Goal: Information Seeking & Learning: Learn about a topic

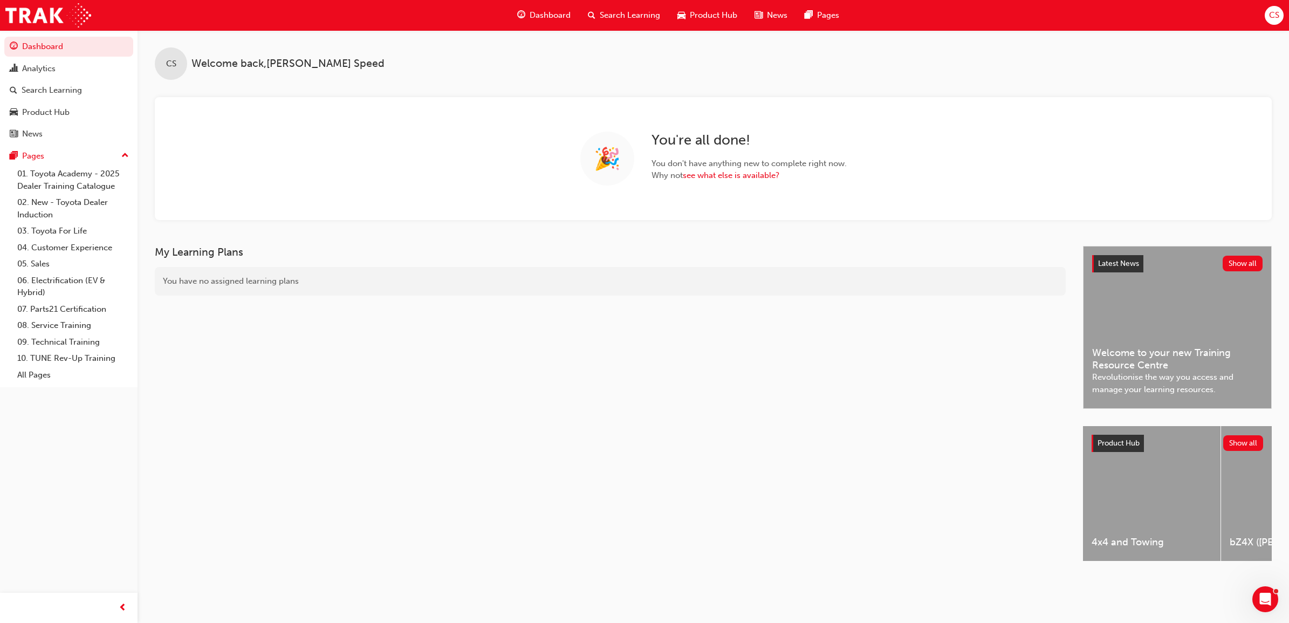
click at [637, 7] on div "Search Learning" at bounding box center [624, 15] width 90 height 22
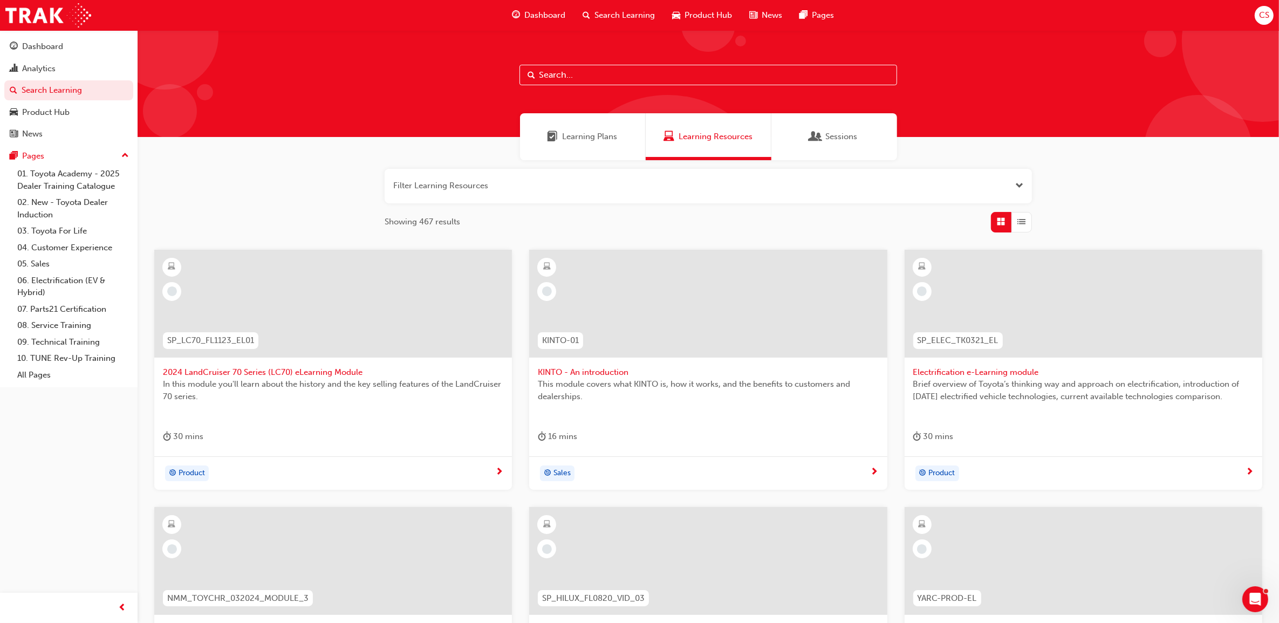
click at [634, 76] on input "text" at bounding box center [708, 75] width 378 height 20
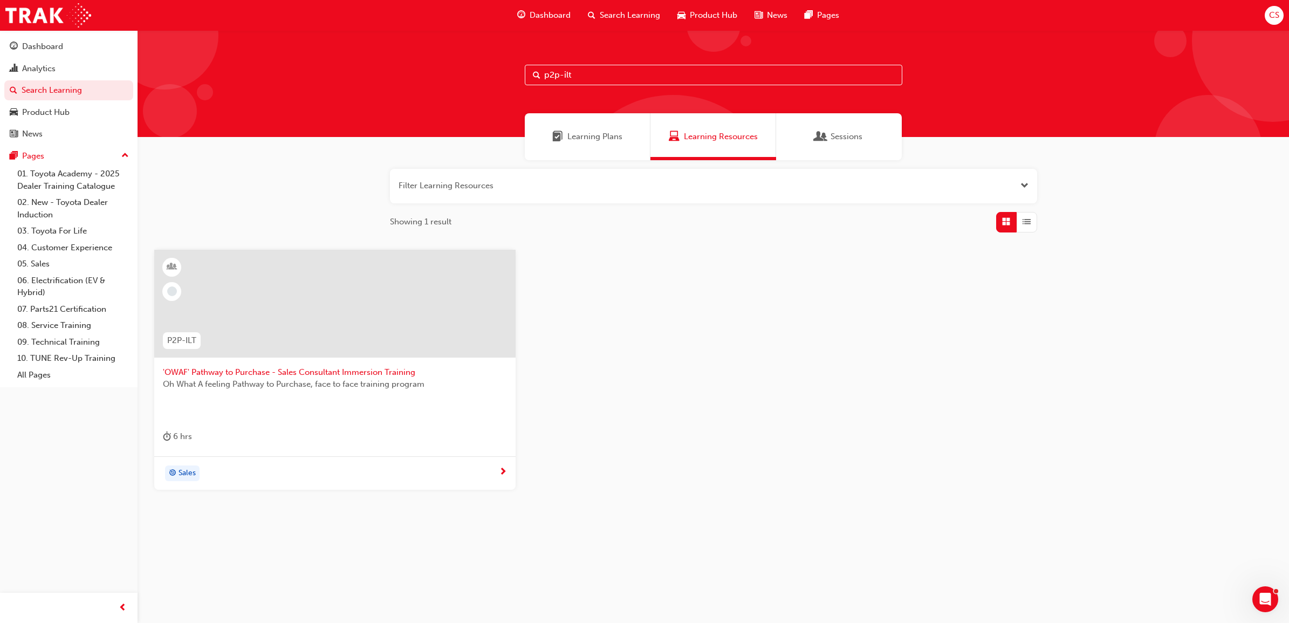
type input "p2p-ilt"
click at [364, 370] on span "'OWAF' Pathway to Purchase - Sales Consultant Immersion Training" at bounding box center [335, 372] width 344 height 12
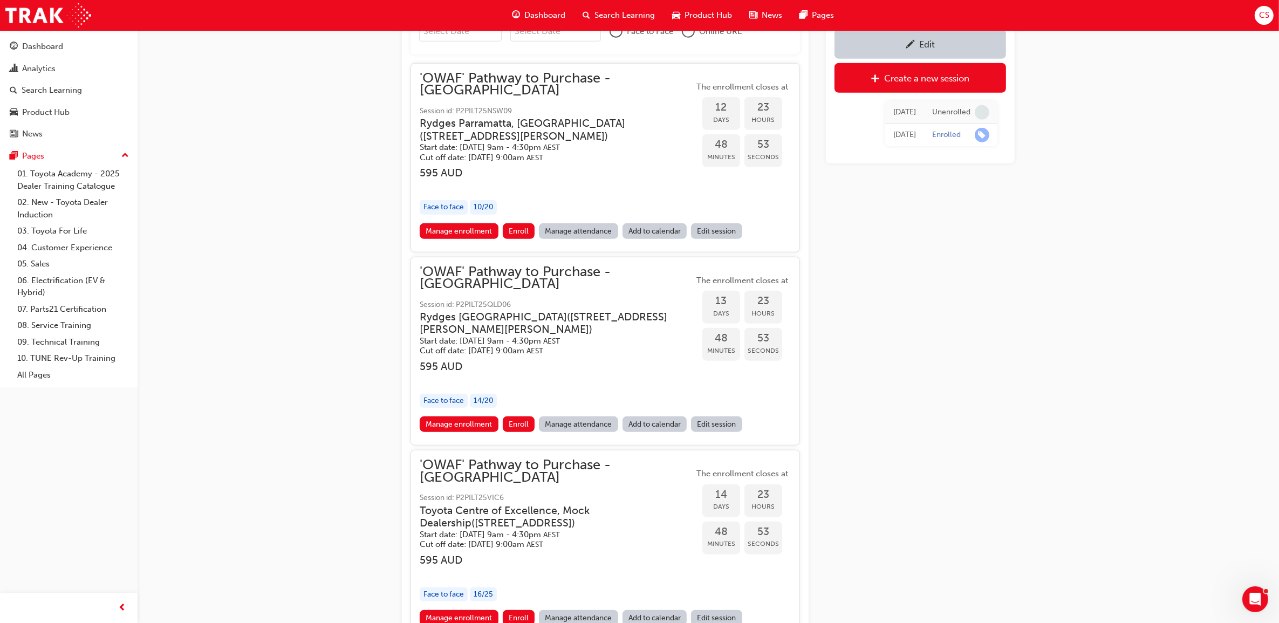
scroll to position [1042, 0]
